Goal: Navigation & Orientation: Find specific page/section

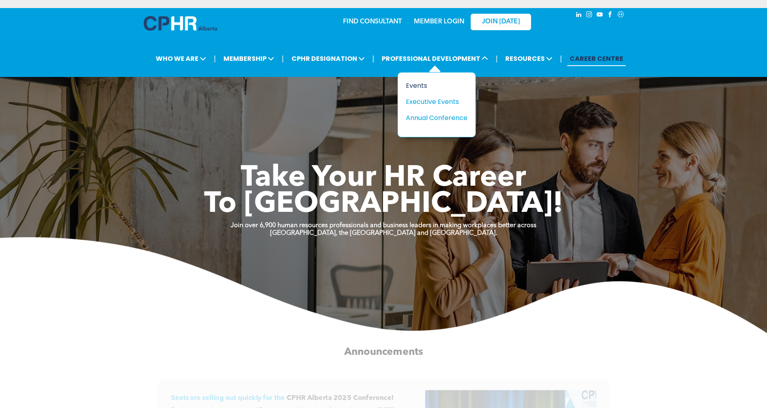
click at [415, 81] on div "Events" at bounding box center [434, 86] width 56 height 10
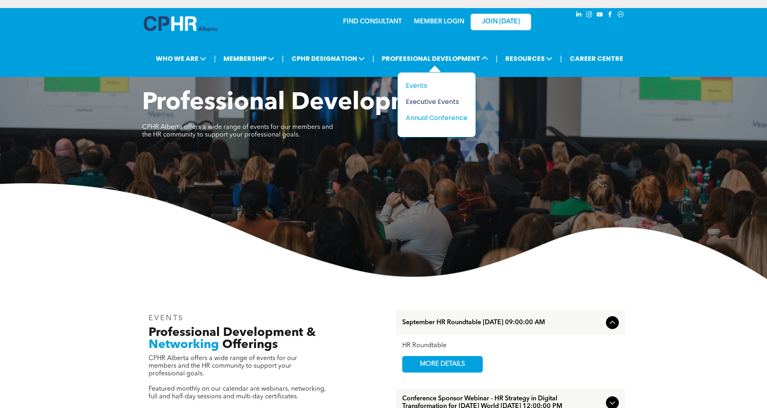
click at [451, 97] on div "Executive Events" at bounding box center [434, 102] width 56 height 10
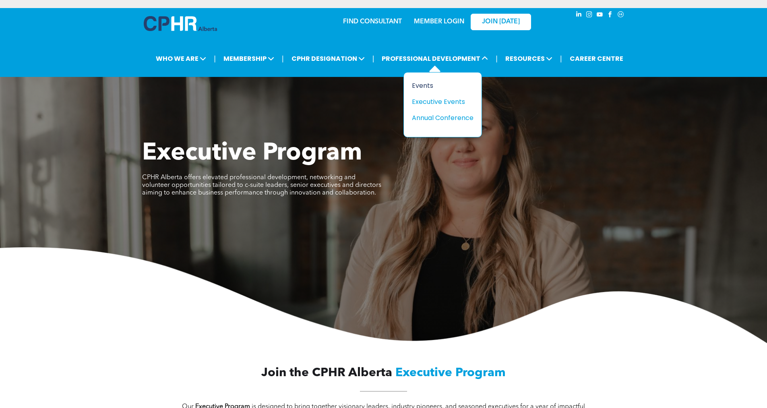
click at [420, 81] on div "Events" at bounding box center [440, 86] width 56 height 10
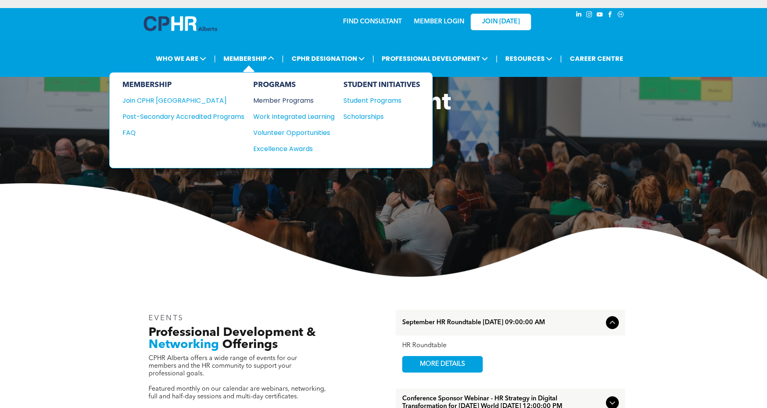
click at [302, 95] on div "Member Programs" at bounding box center [289, 100] width 73 height 10
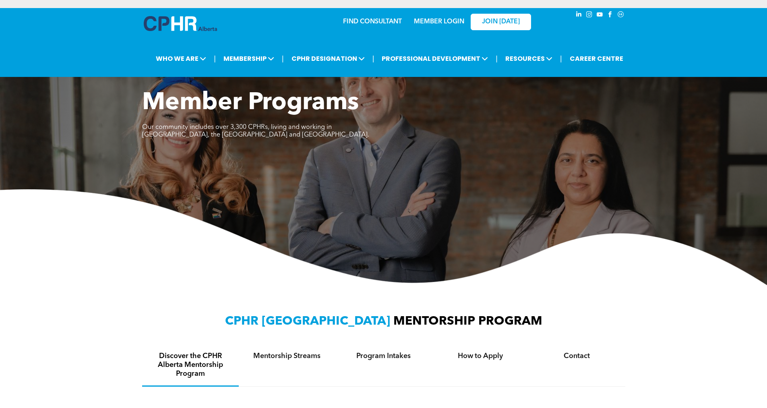
click at [455, 19] on link "MEMBER LOGIN" at bounding box center [439, 22] width 50 height 6
